Goal: Find specific page/section: Find specific page/section

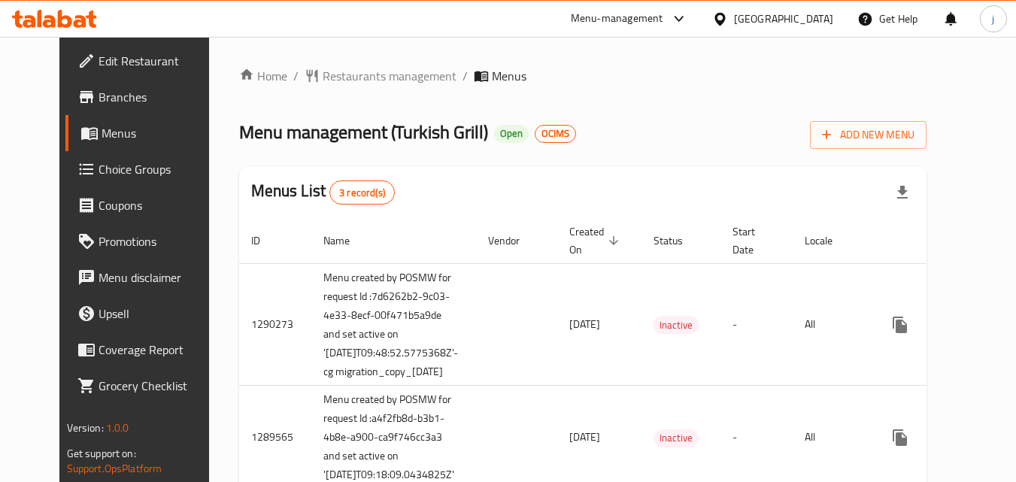
click at [347, 77] on span "Restaurants management" at bounding box center [390, 76] width 134 height 18
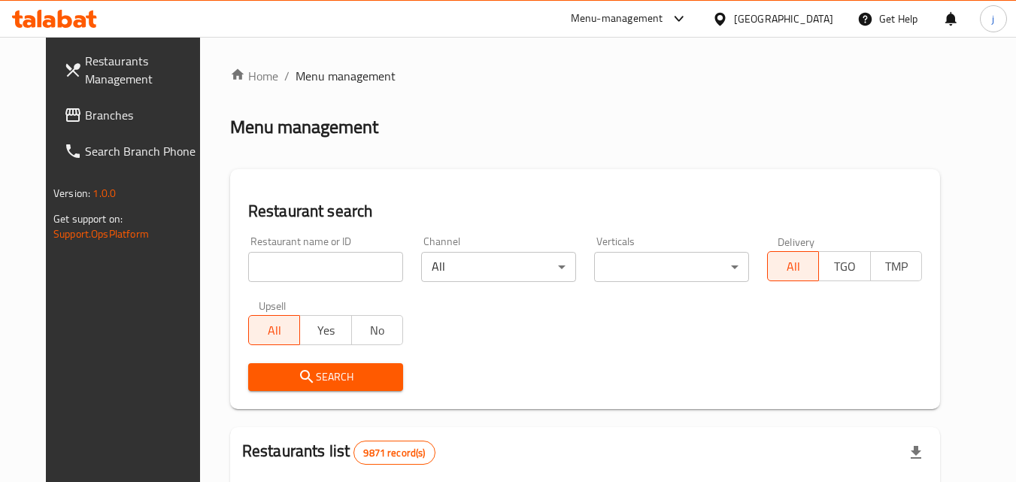
click at [298, 263] on input "search" at bounding box center [325, 267] width 155 height 30
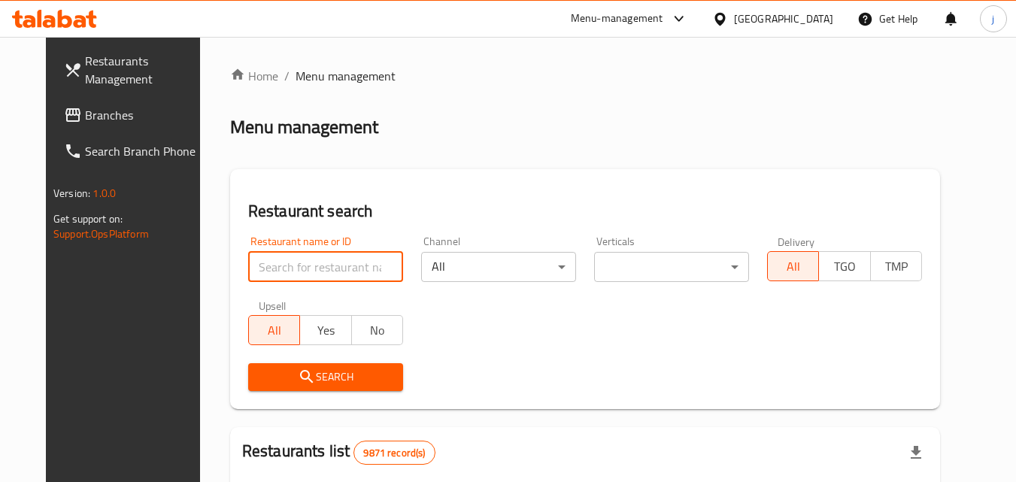
paste input "172"
type input "172"
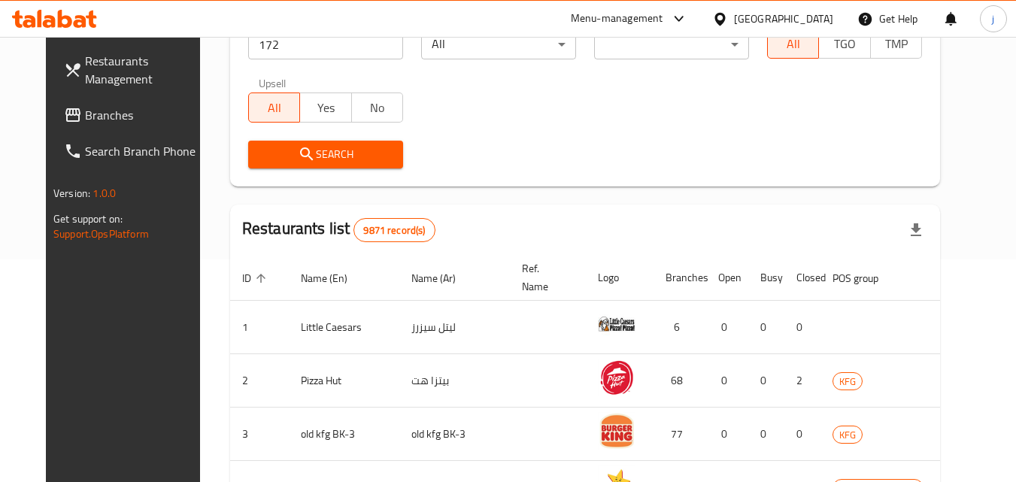
scroll to position [226, 0]
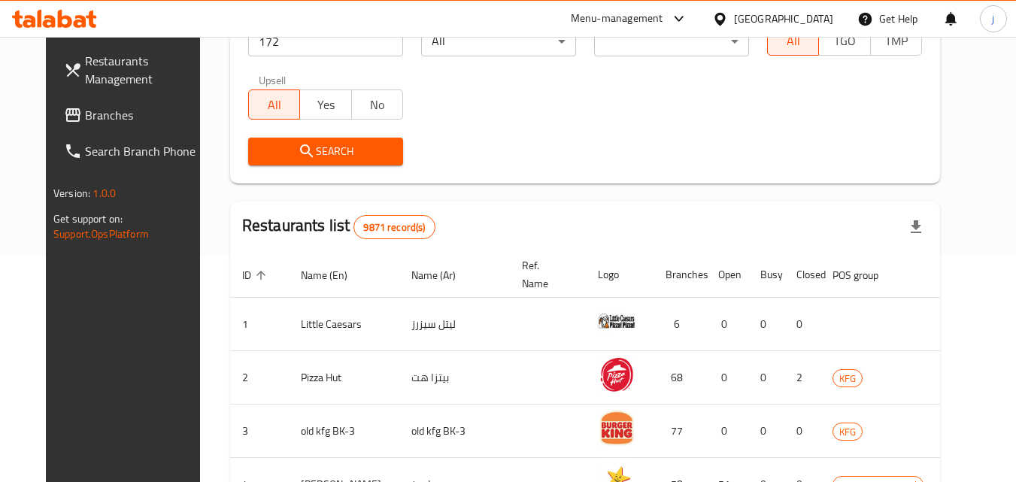
click at [327, 135] on div "Search" at bounding box center [325, 152] width 173 height 46
click at [329, 145] on span "Search" at bounding box center [325, 151] width 131 height 19
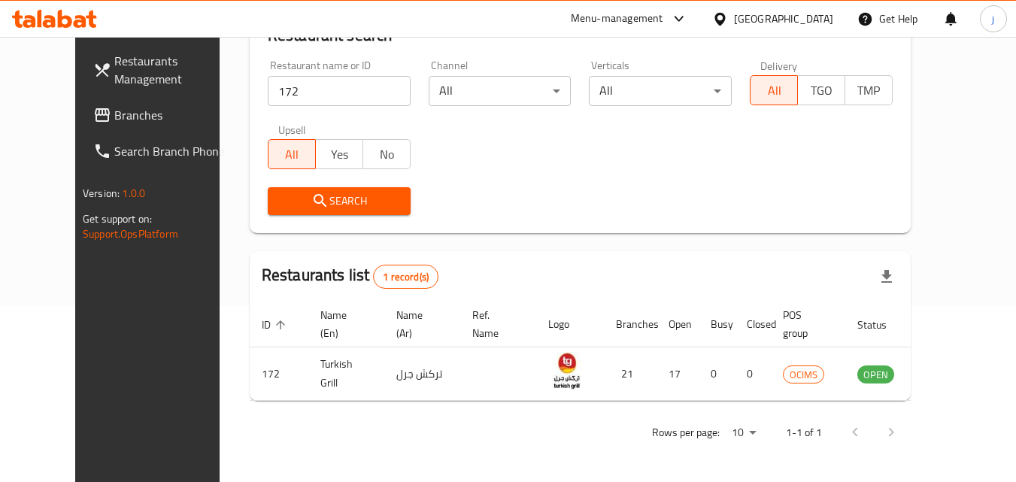
scroll to position [176, 0]
click at [114, 108] on span "Branches" at bounding box center [173, 115] width 119 height 18
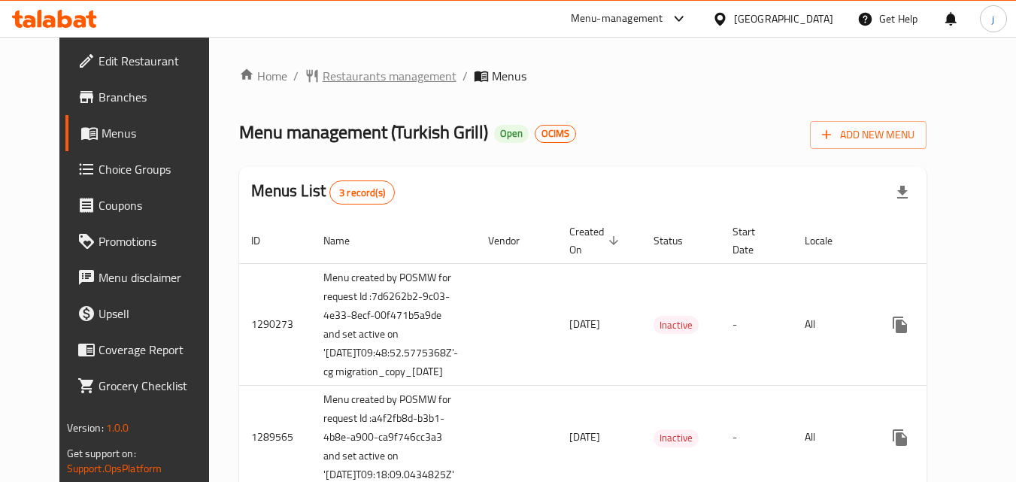
click at [360, 73] on span "Restaurants management" at bounding box center [390, 76] width 134 height 18
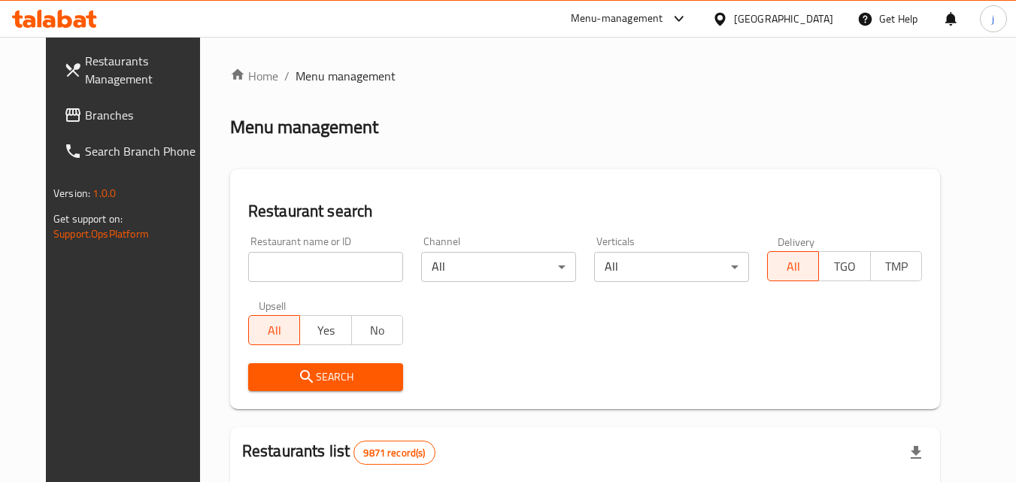
click at [293, 270] on input "search" at bounding box center [325, 267] width 155 height 30
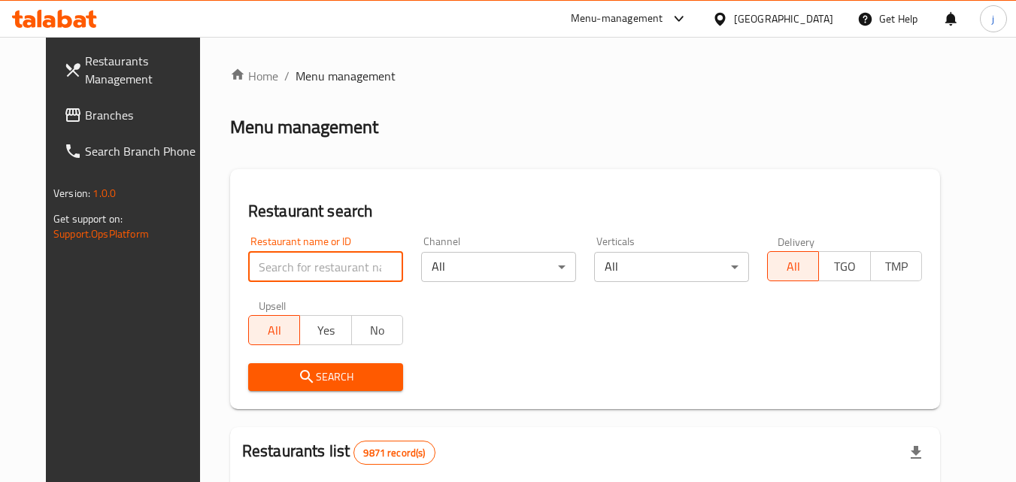
paste input "172"
type input "172"
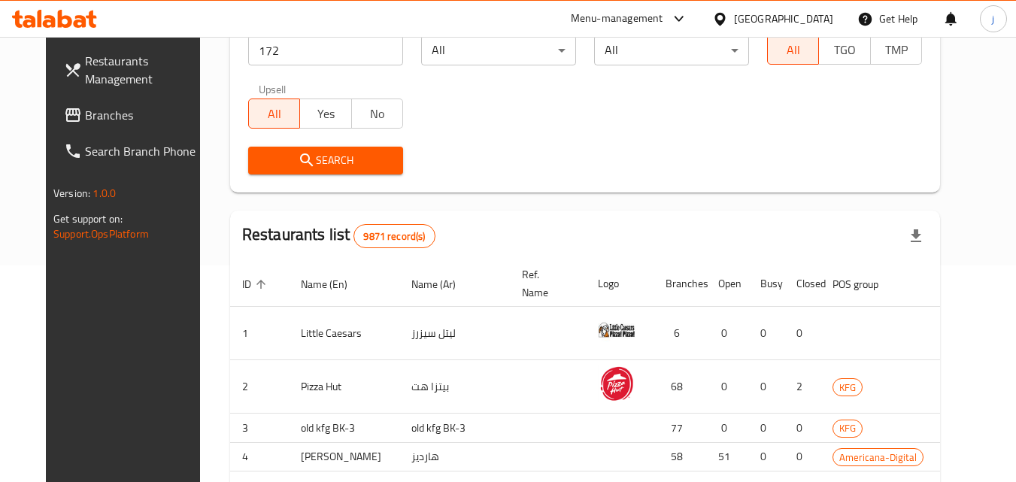
scroll to position [226, 0]
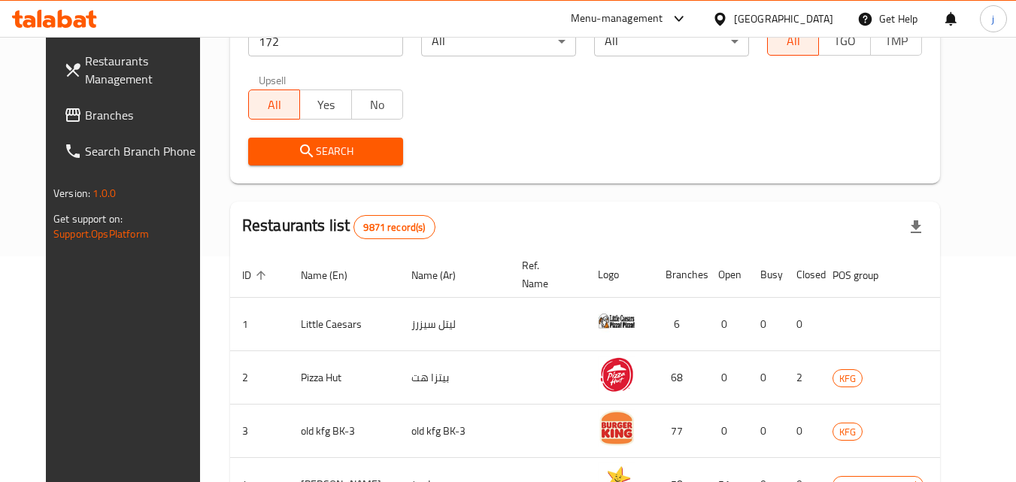
click at [324, 149] on span "Search" at bounding box center [325, 151] width 131 height 19
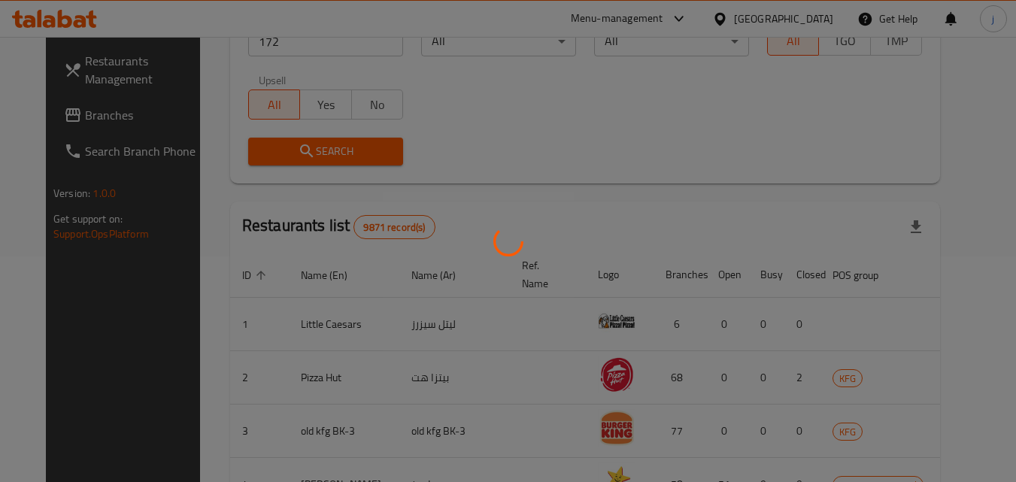
scroll to position [176, 0]
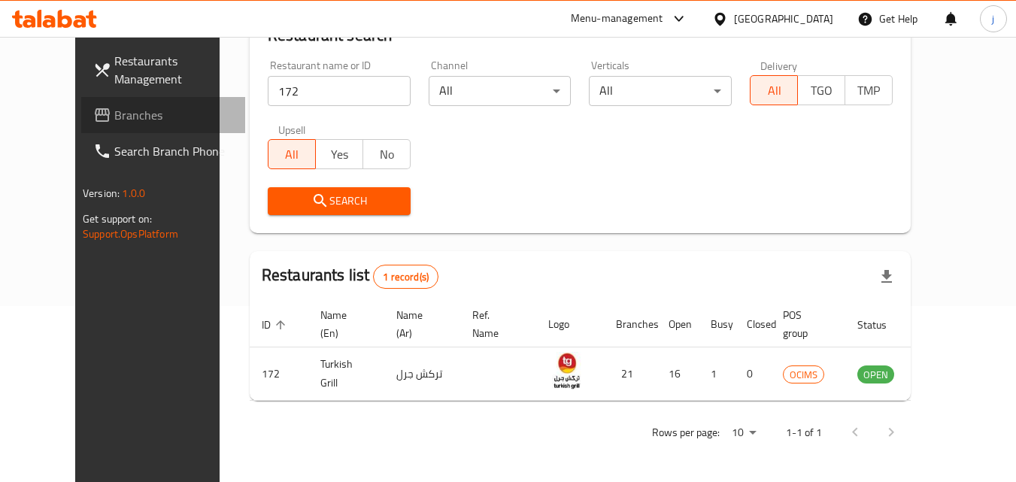
click at [114, 112] on span "Branches" at bounding box center [173, 115] width 119 height 18
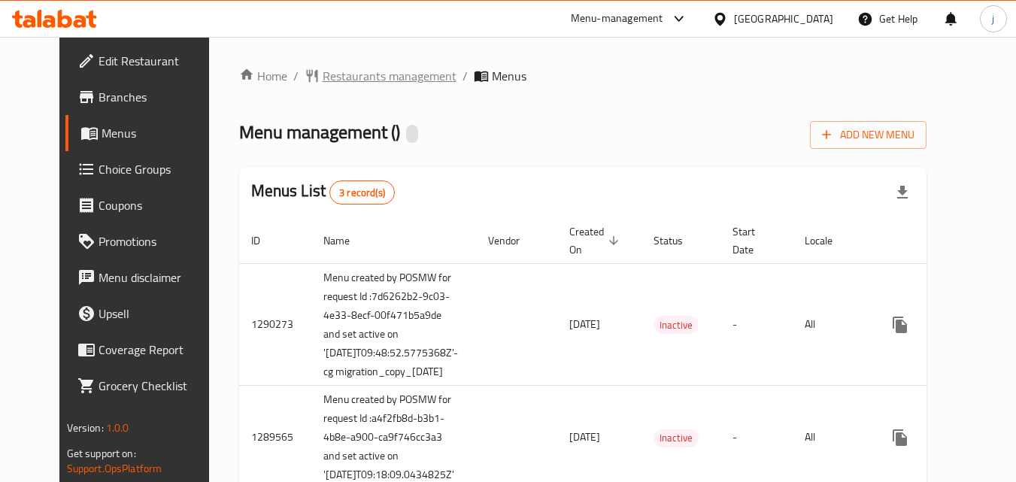
click at [351, 74] on span "Restaurants management" at bounding box center [390, 76] width 134 height 18
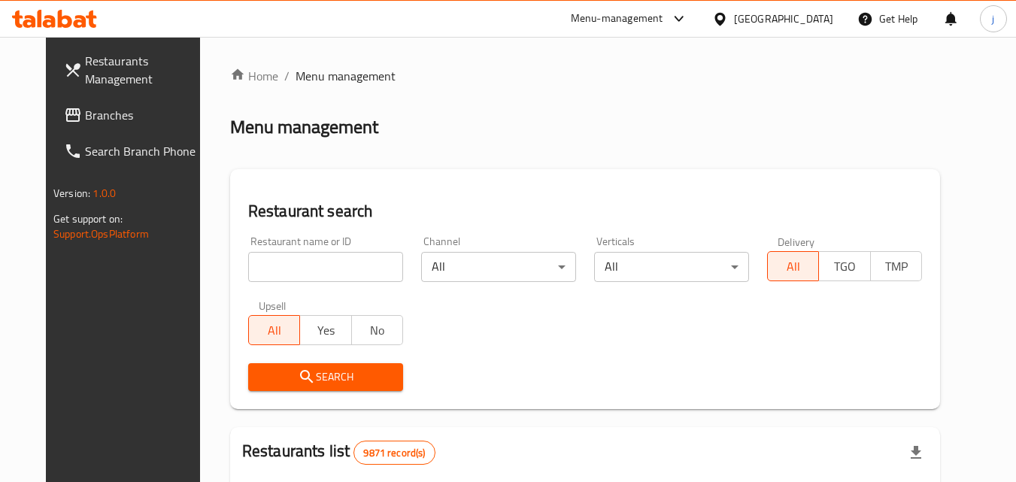
click at [273, 265] on input "search" at bounding box center [325, 267] width 155 height 30
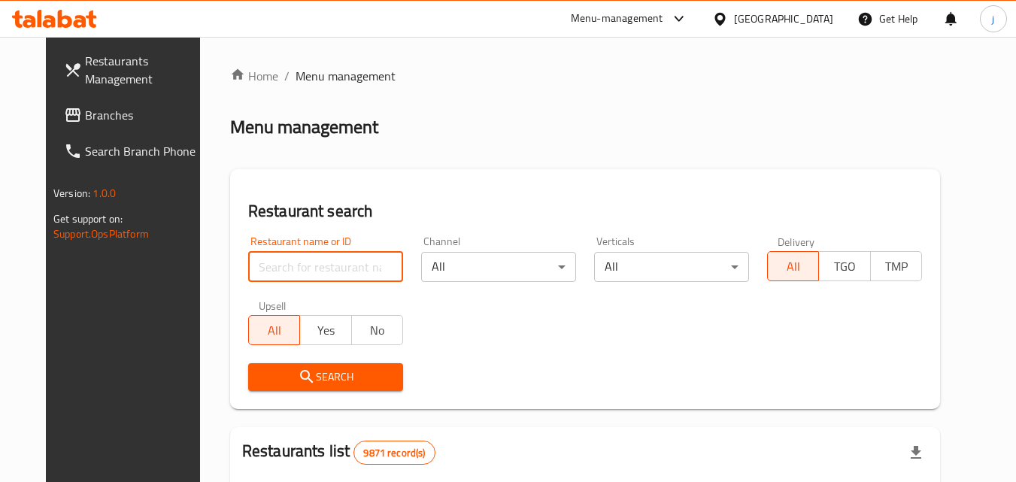
paste input "172"
type input "172"
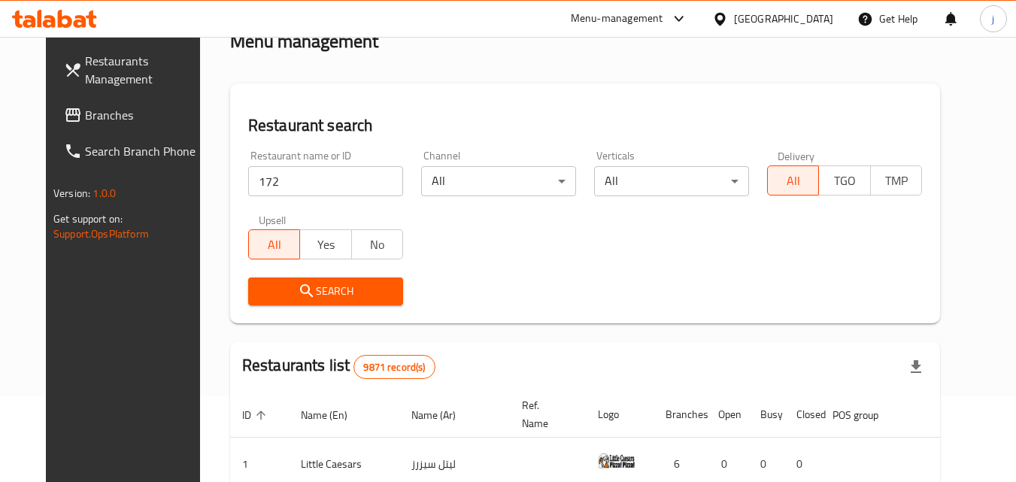
scroll to position [150, 0]
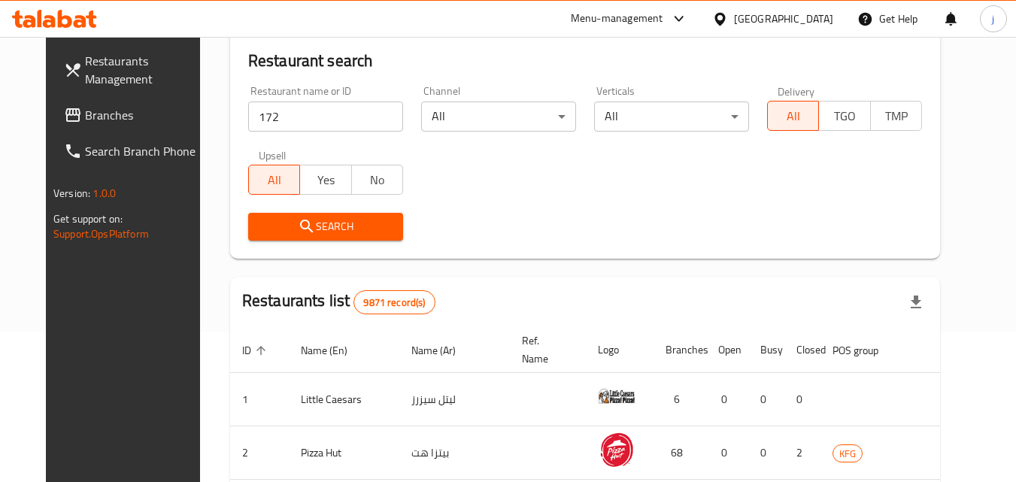
click at [315, 221] on span "Search" at bounding box center [325, 226] width 131 height 19
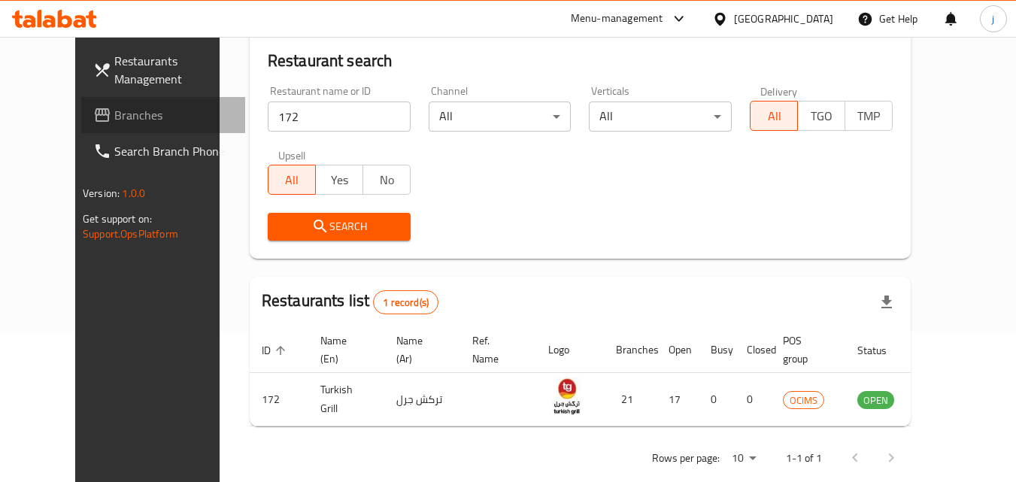
click at [114, 112] on span "Branches" at bounding box center [173, 115] width 119 height 18
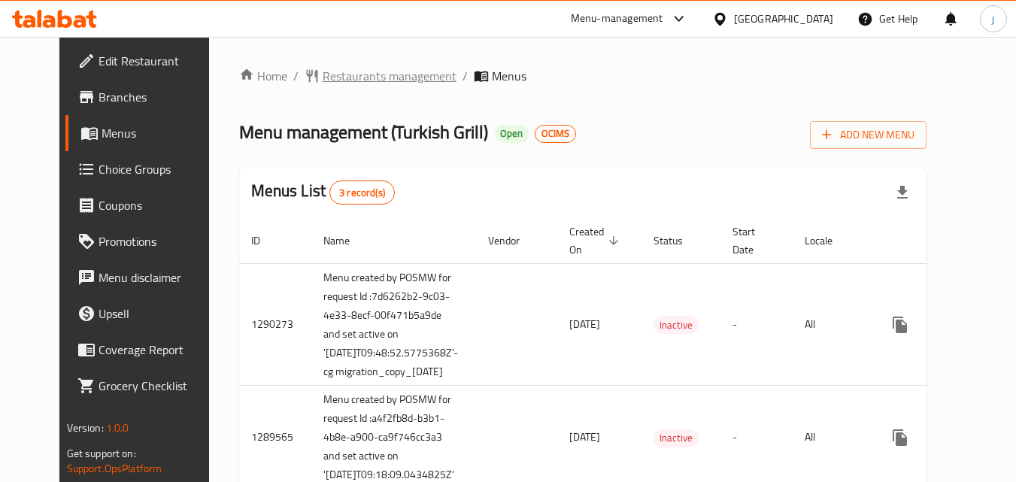
click at [326, 71] on span "Restaurants management" at bounding box center [390, 76] width 134 height 18
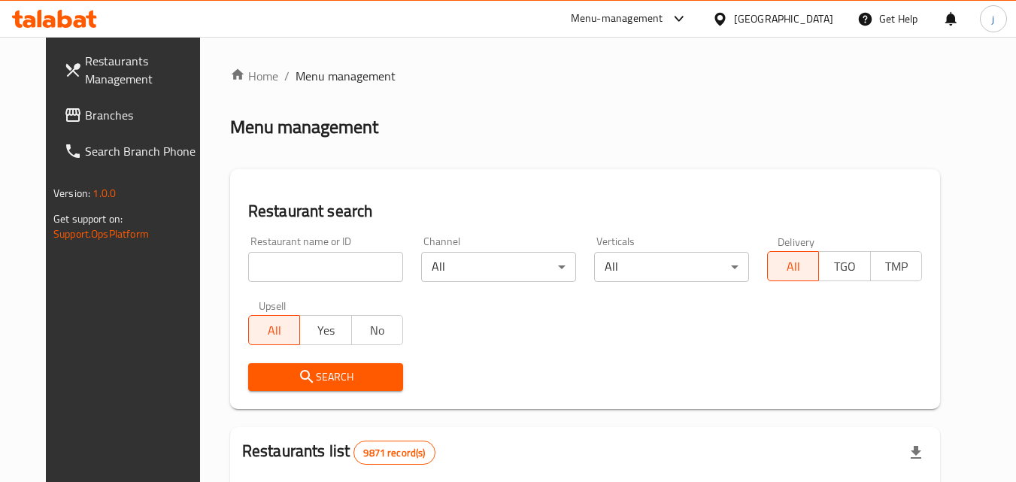
click at [327, 273] on input "search" at bounding box center [325, 267] width 155 height 30
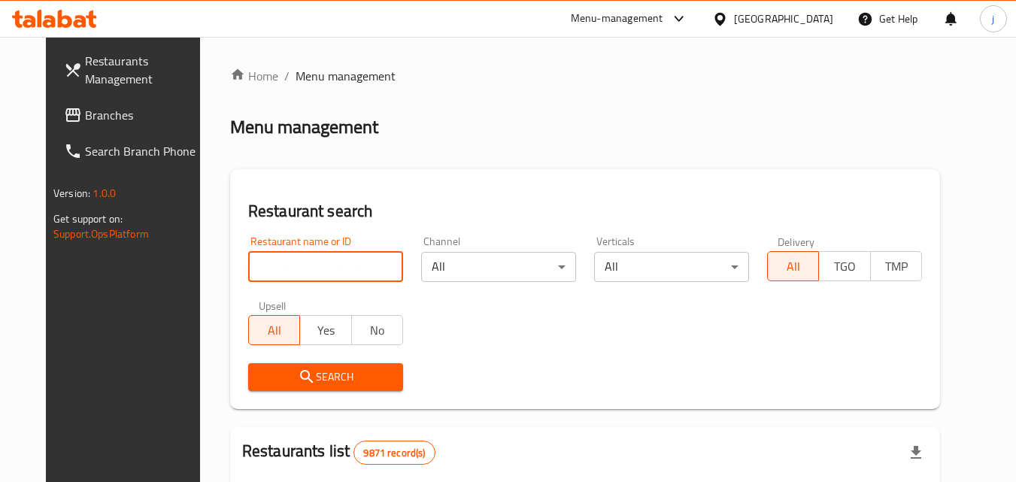
paste input "172"
type input "172"
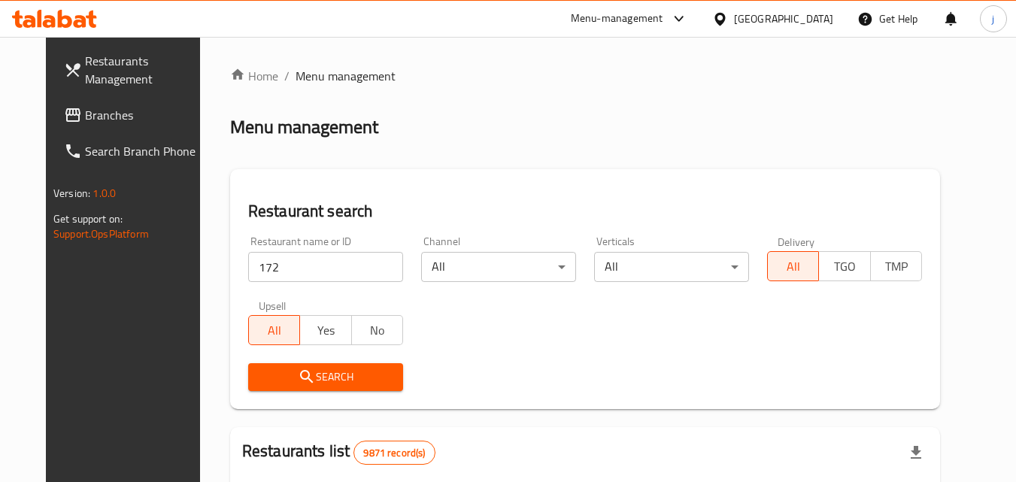
click at [319, 380] on span "Search" at bounding box center [325, 377] width 131 height 19
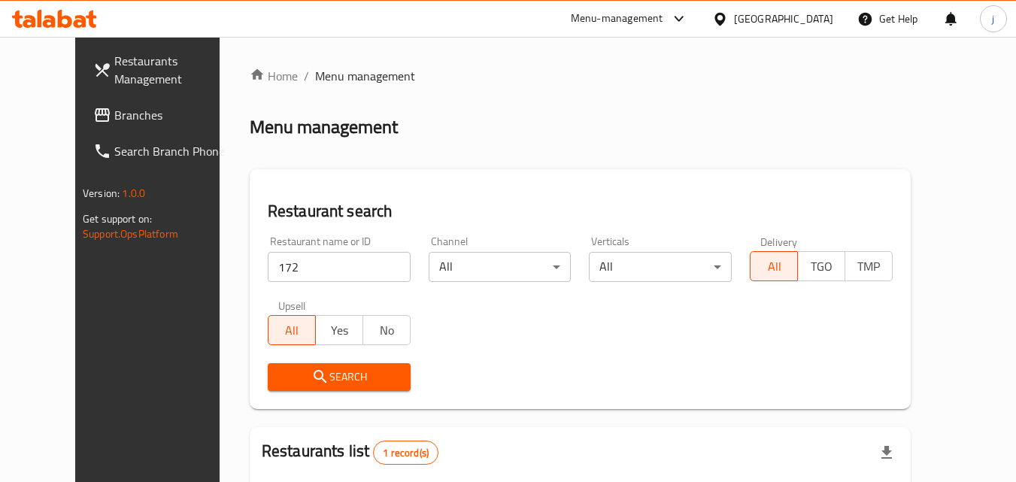
scroll to position [150, 0]
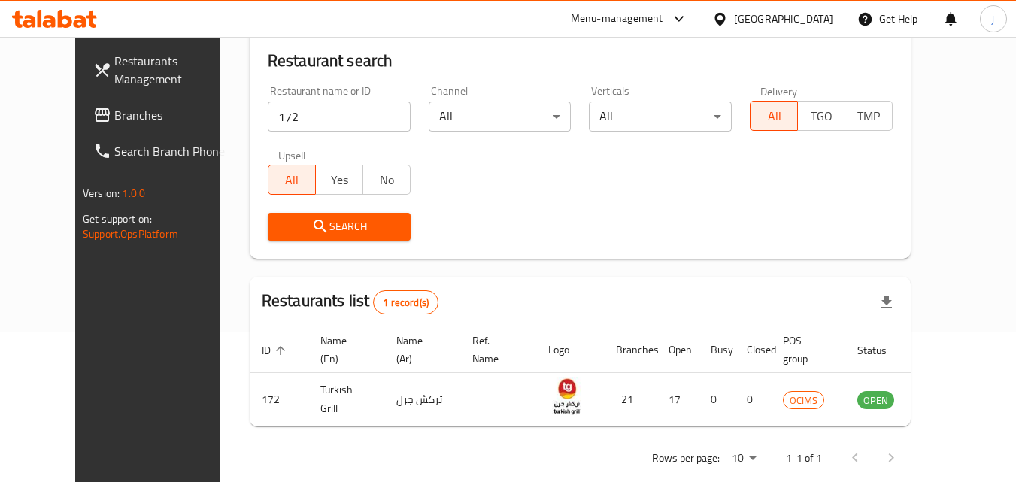
click at [94, 102] on link "Branches" at bounding box center [163, 115] width 164 height 36
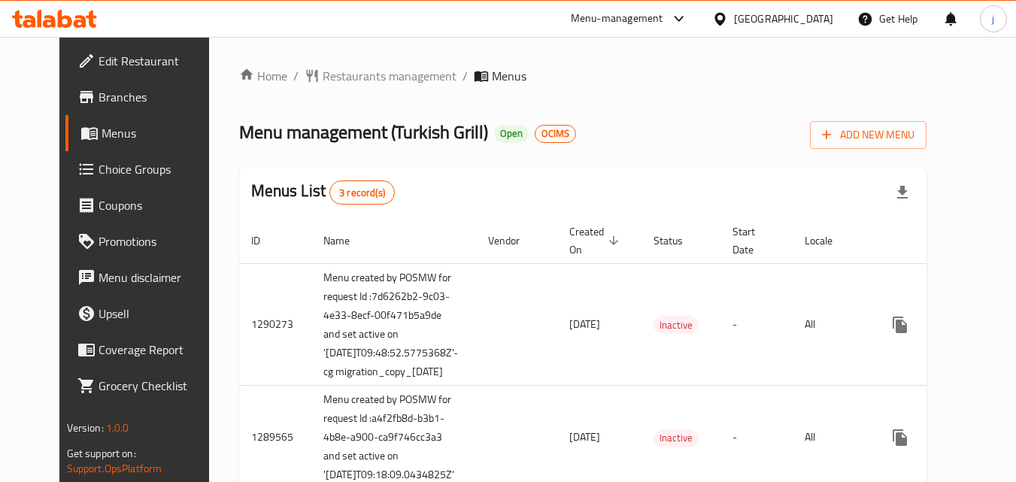
click at [353, 74] on span "Restaurants management" at bounding box center [390, 76] width 134 height 18
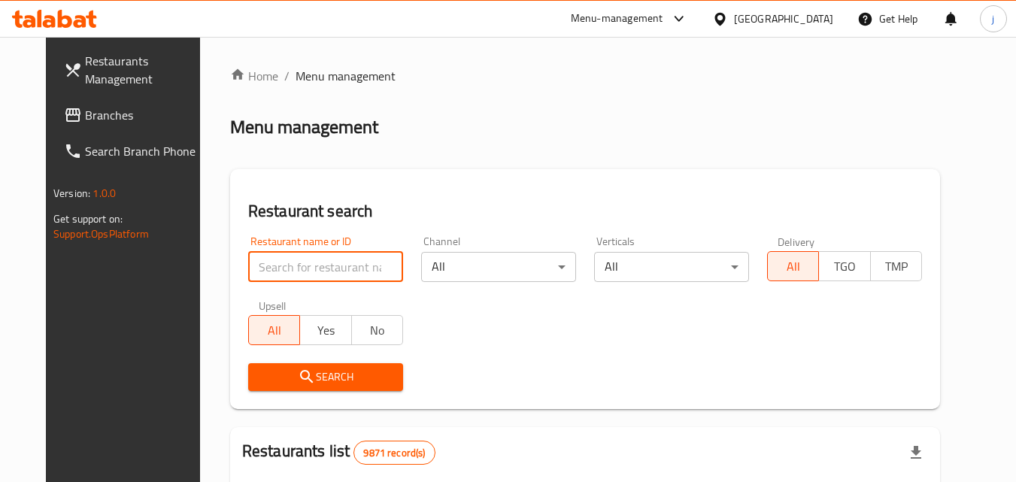
click at [263, 269] on input "search" at bounding box center [325, 267] width 155 height 30
paste input "172"
type input "172"
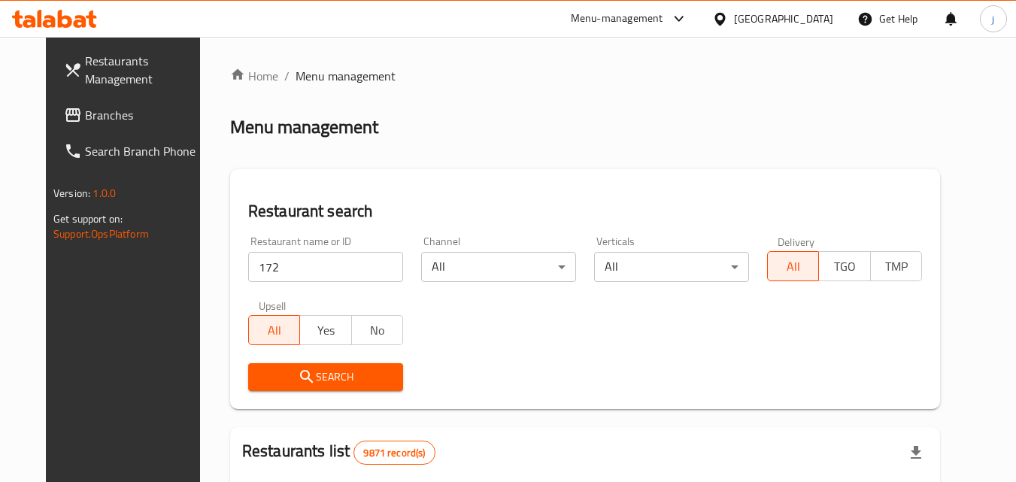
click at [317, 376] on span "Search" at bounding box center [325, 377] width 131 height 19
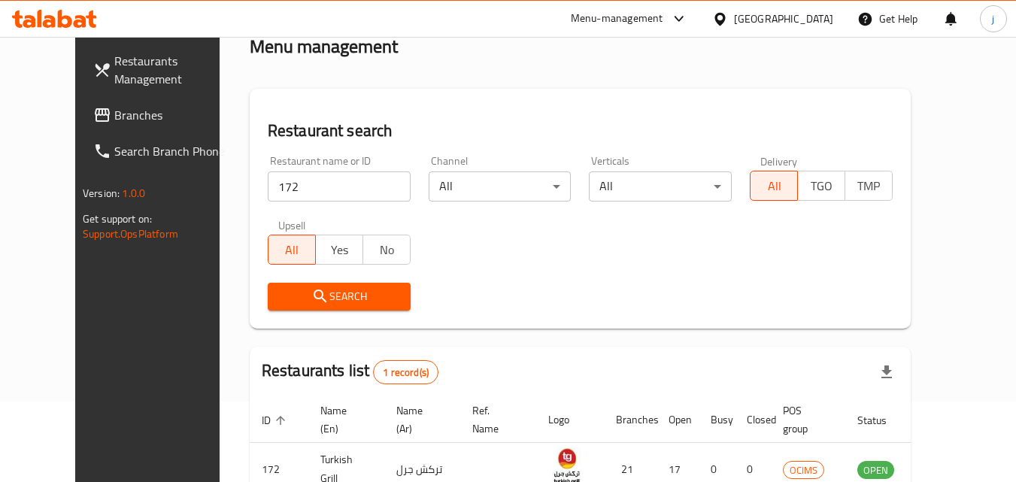
scroll to position [150, 0]
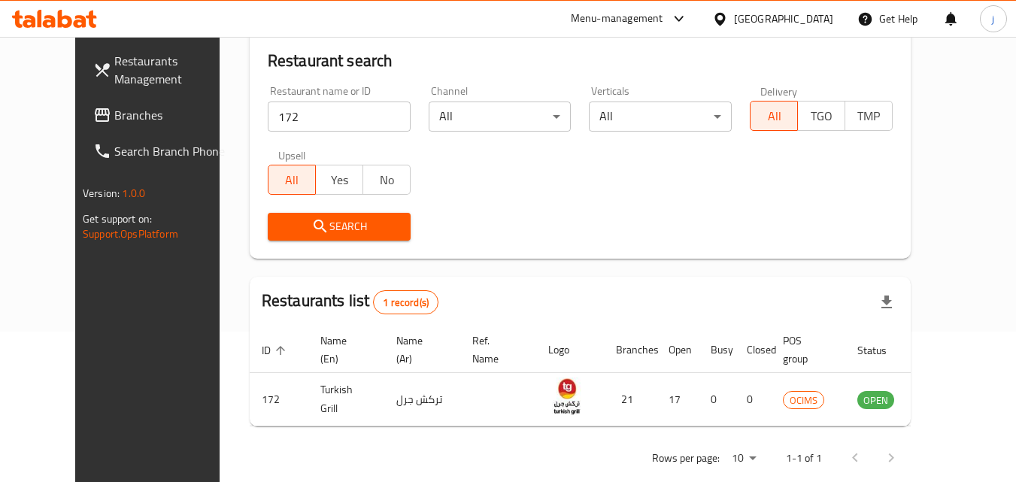
click at [114, 110] on span "Branches" at bounding box center [173, 115] width 119 height 18
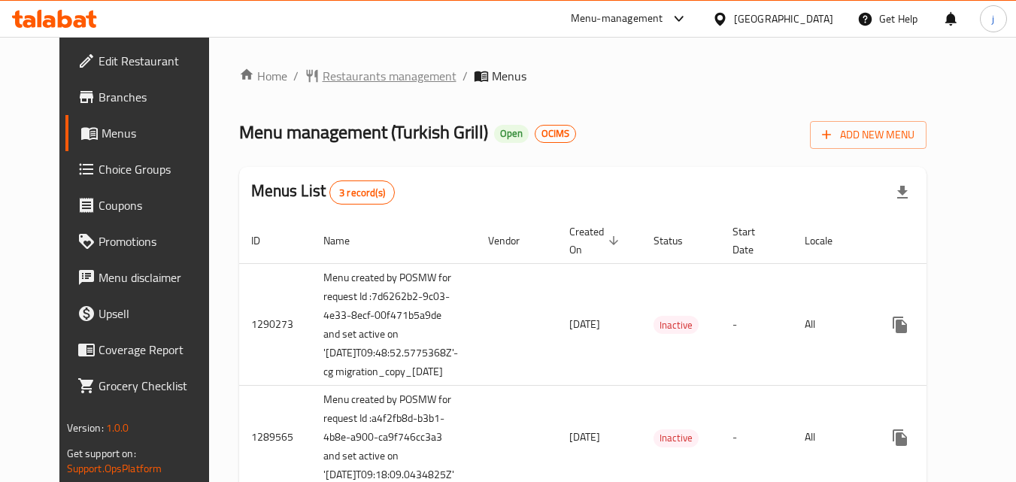
click at [305, 76] on icon "breadcrumb" at bounding box center [312, 75] width 15 height 15
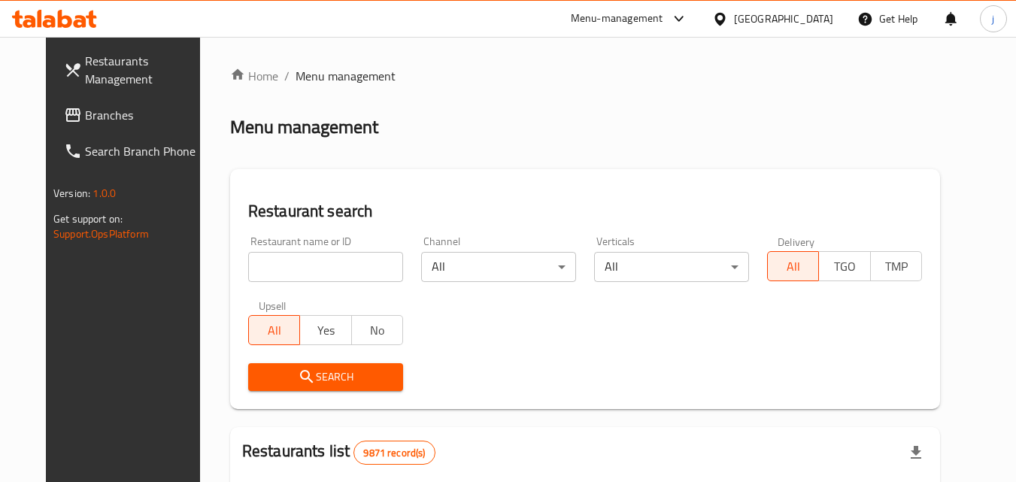
click at [321, 265] on input "search" at bounding box center [325, 267] width 155 height 30
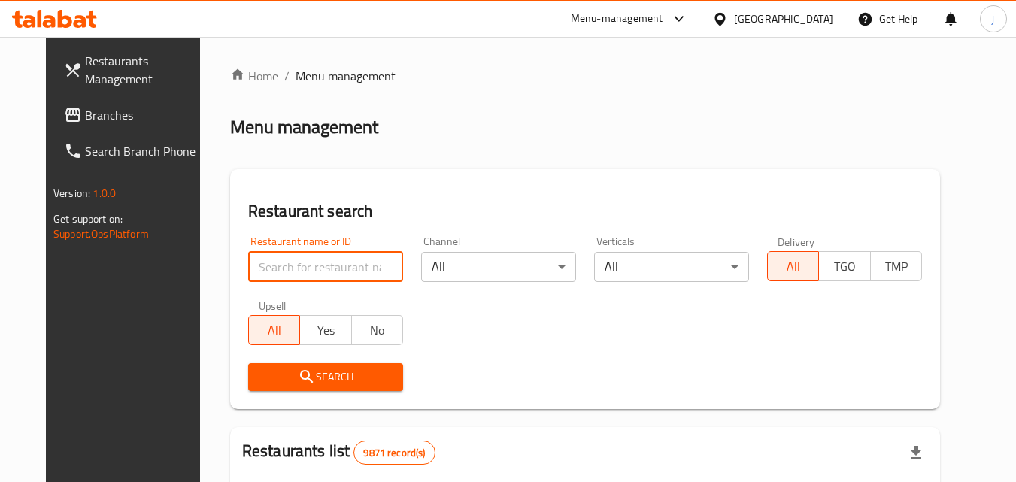
paste input "172"
type input "172"
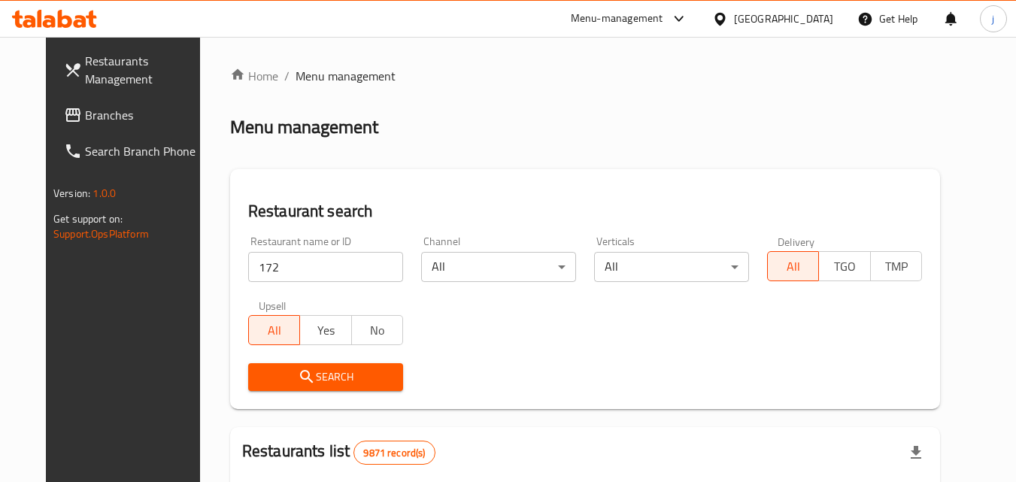
click at [312, 375] on span "Search" at bounding box center [325, 377] width 131 height 19
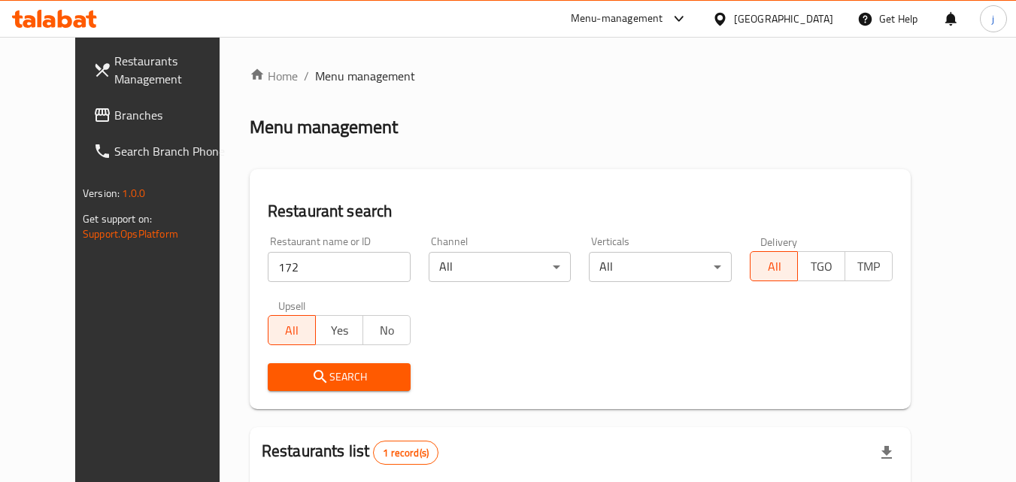
scroll to position [176, 0]
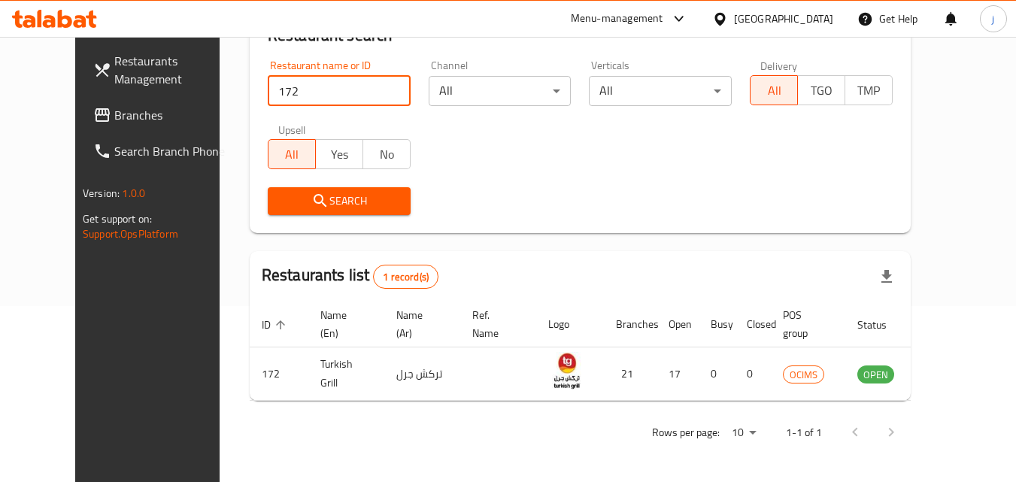
drag, startPoint x: 323, startPoint y: 86, endPoint x: 319, endPoint y: 104, distance: 17.7
click at [323, 86] on input "172" at bounding box center [339, 91] width 143 height 30
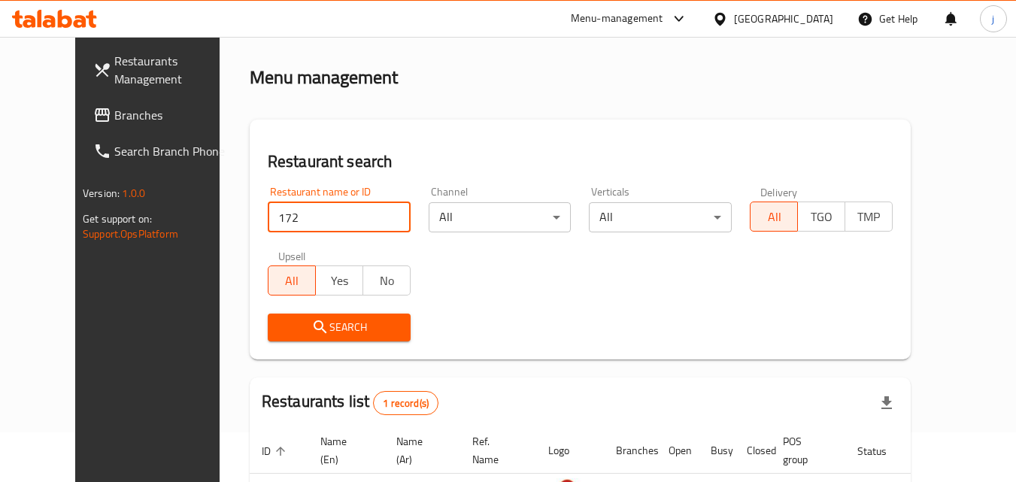
scroll to position [75, 0]
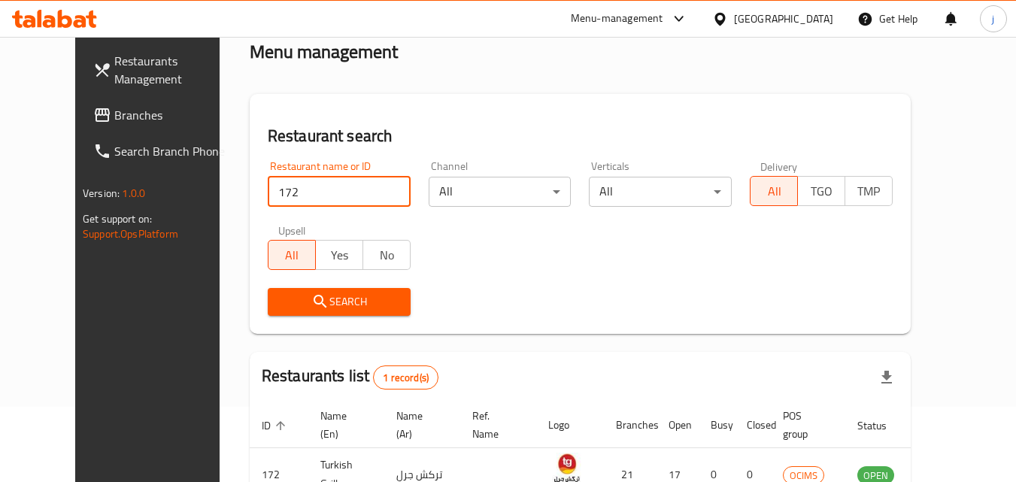
click at [114, 118] on span "Branches" at bounding box center [173, 115] width 119 height 18
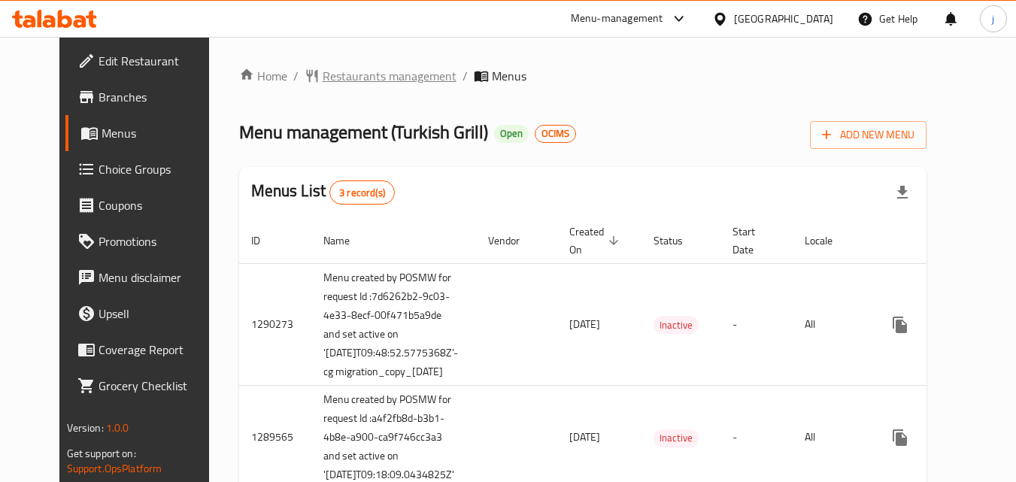
click at [349, 77] on span "Restaurants management" at bounding box center [390, 76] width 134 height 18
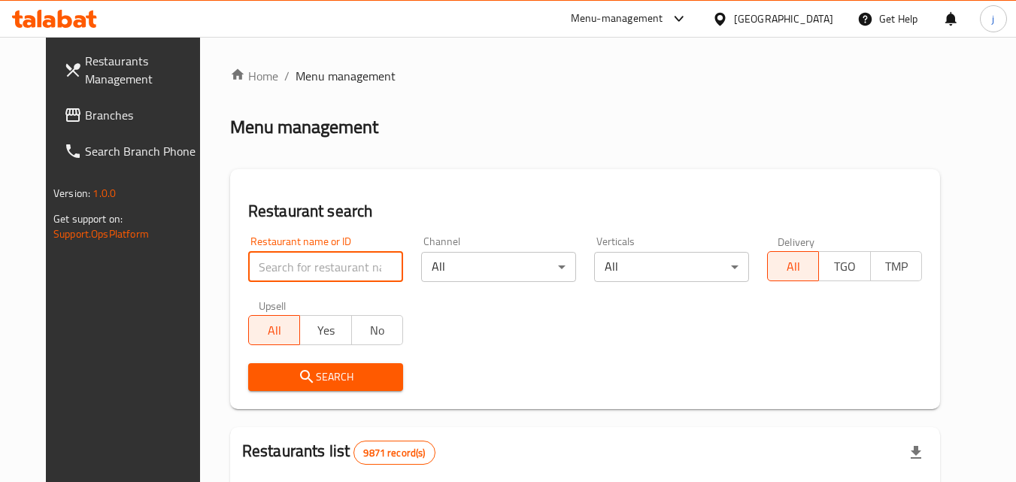
click at [320, 266] on input "search" at bounding box center [325, 267] width 155 height 30
paste input "172"
type input "172"
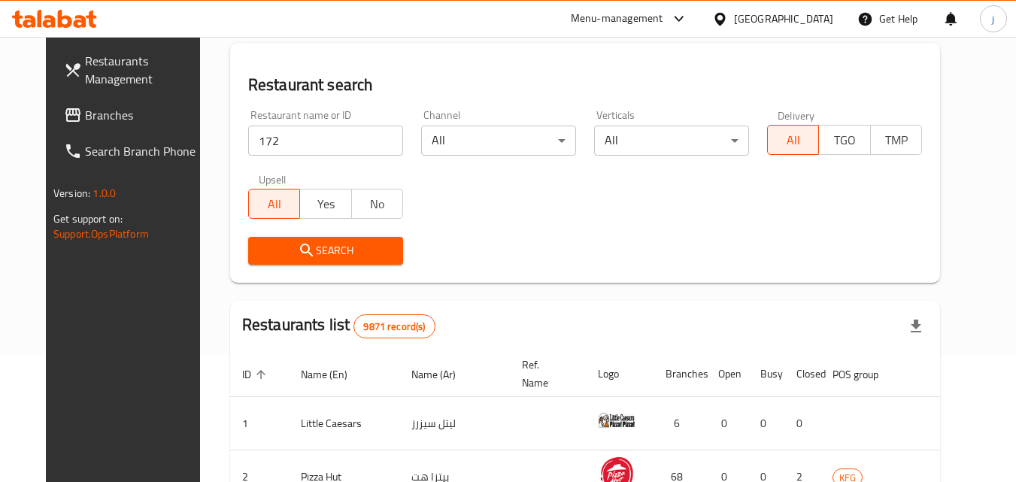
scroll to position [150, 0]
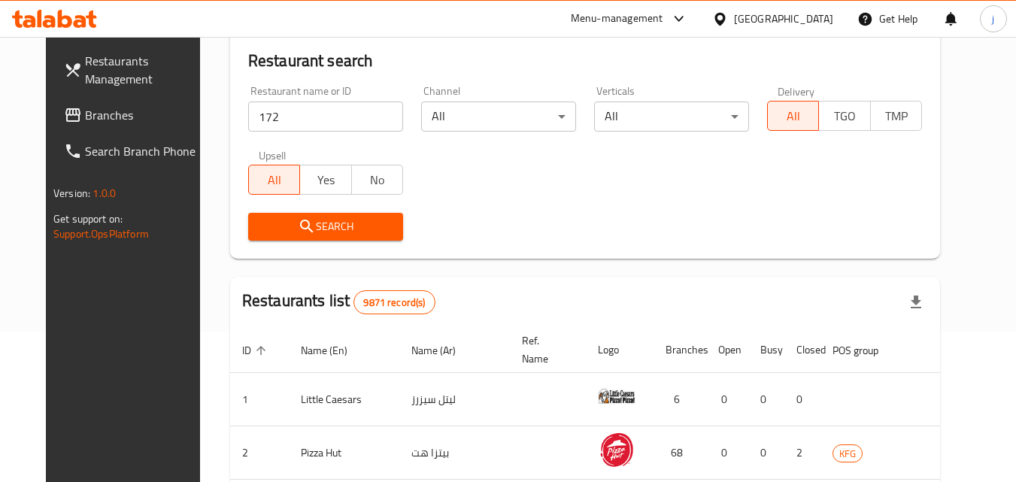
click at [312, 229] on span "Search" at bounding box center [325, 226] width 131 height 19
